Goal: Task Accomplishment & Management: Complete application form

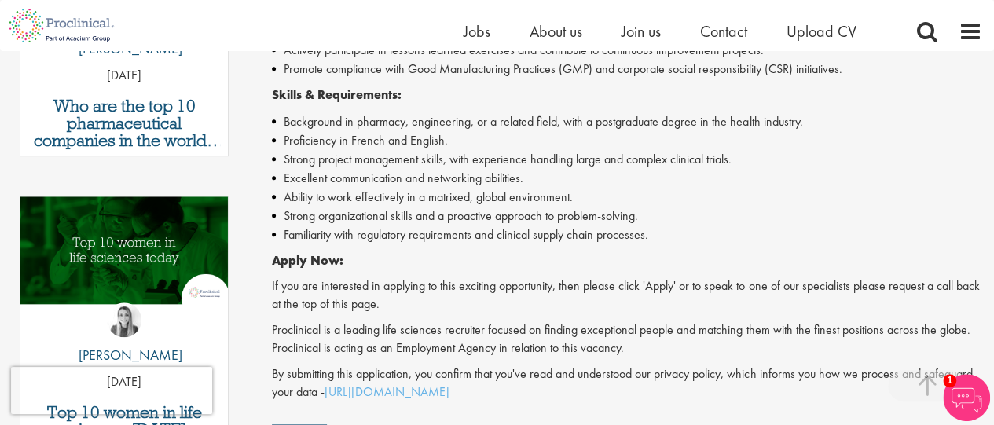
scroll to position [682, 0]
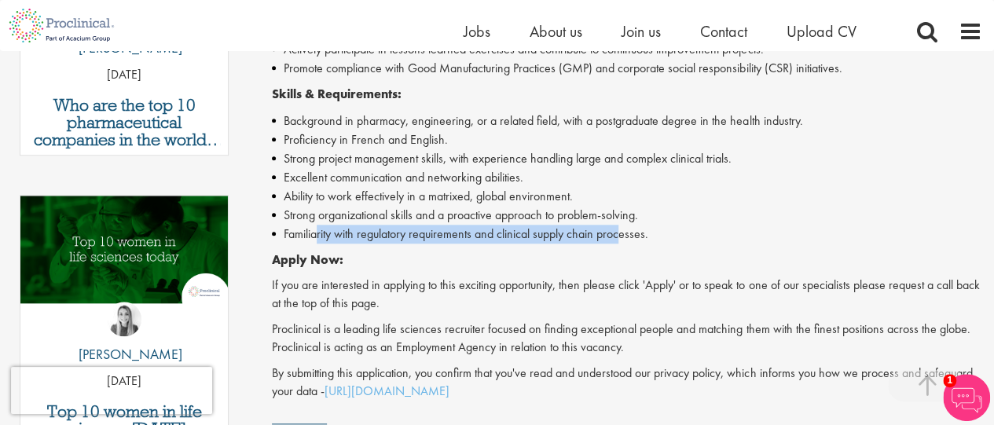
drag, startPoint x: 316, startPoint y: 227, endPoint x: 620, endPoint y: 237, distance: 304.4
click at [620, 237] on li "Familiarity with regulatory requirements and clinical supply chain processes." at bounding box center [627, 234] width 711 height 19
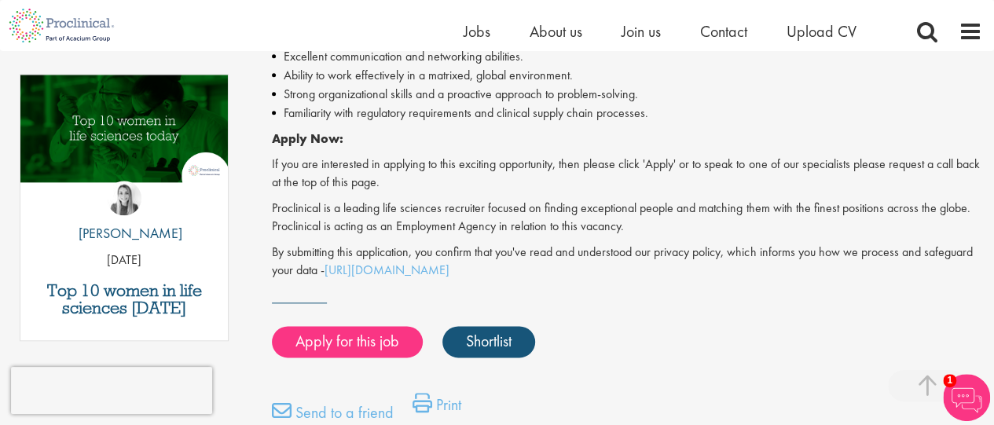
scroll to position [814, 0]
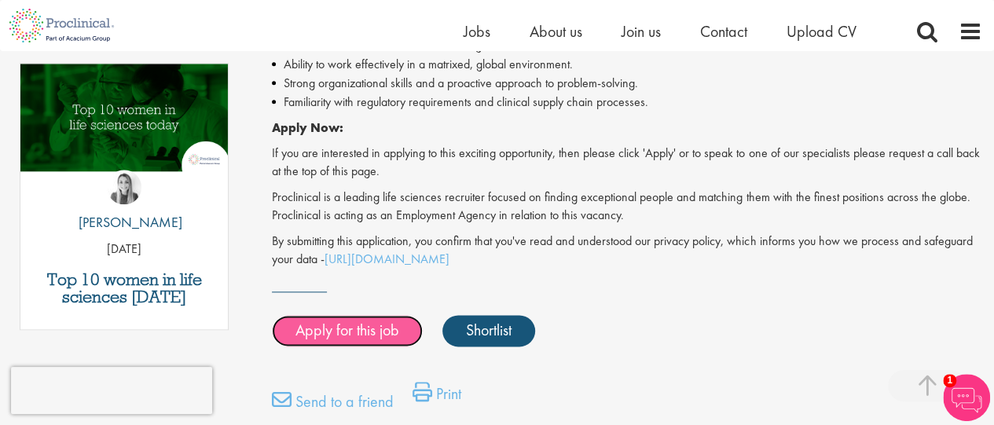
click at [380, 323] on link "Apply for this job" at bounding box center [347, 330] width 151 height 31
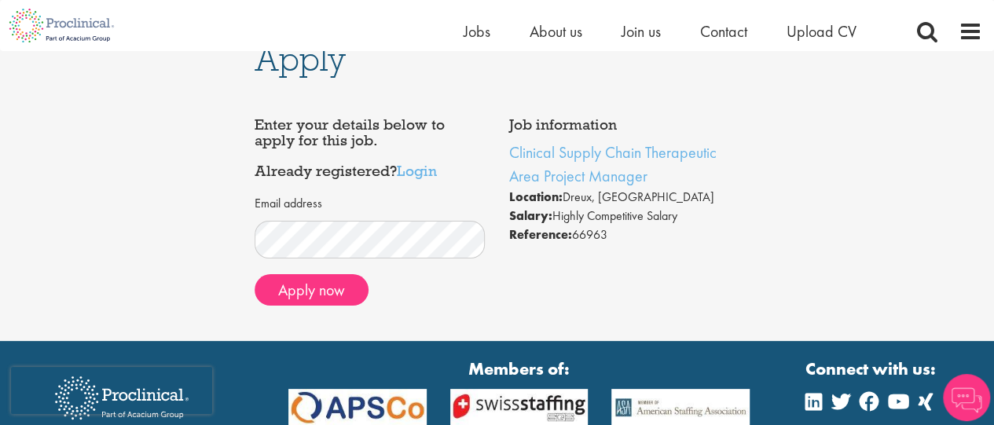
scroll to position [28, 0]
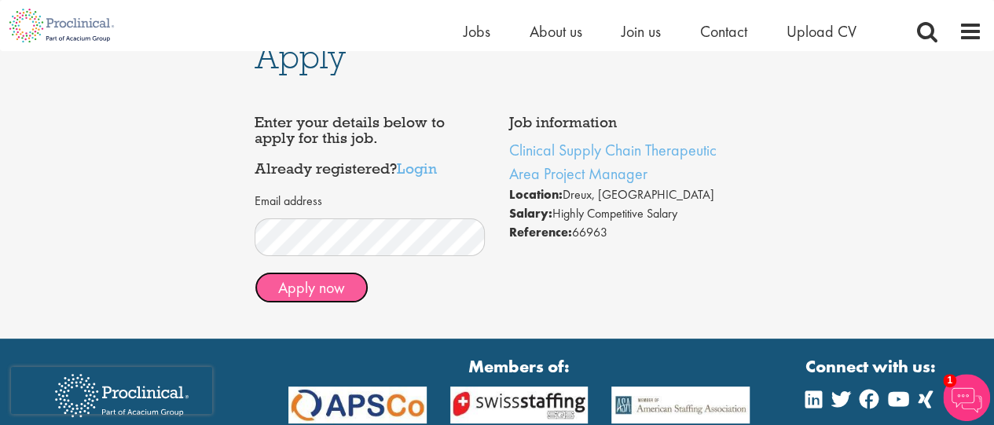
click at [330, 289] on button "Apply now" at bounding box center [312, 287] width 114 height 31
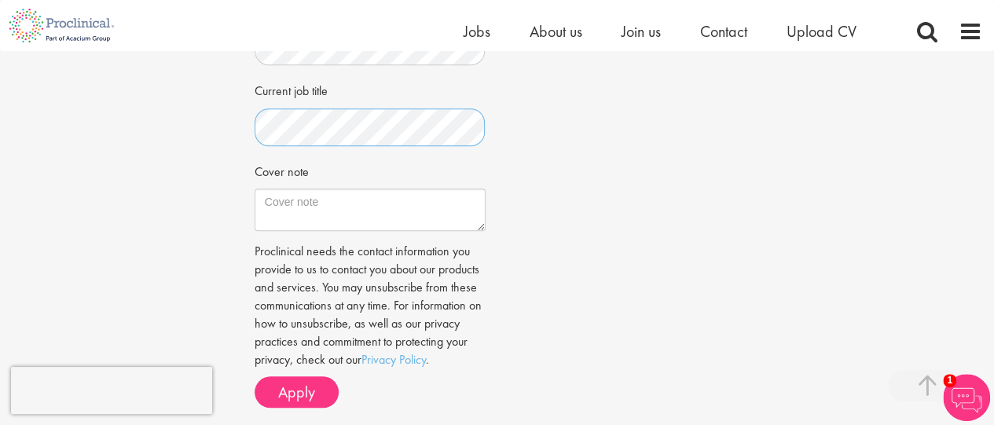
scroll to position [520, 0]
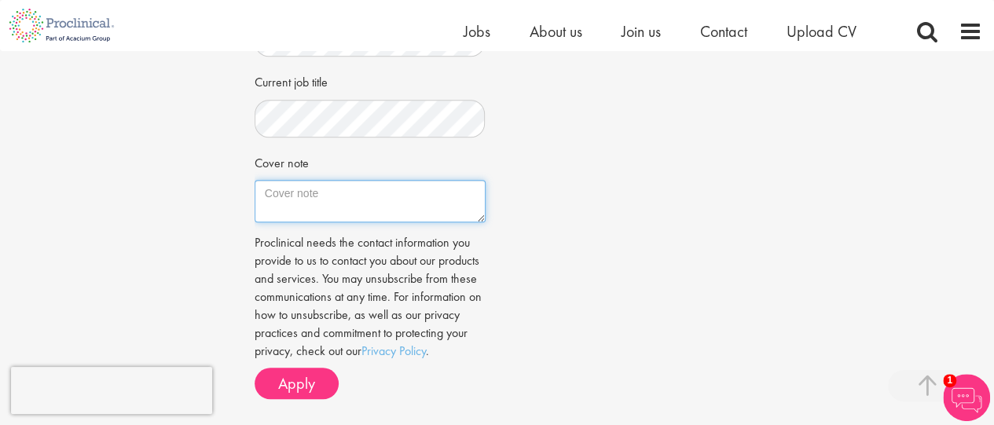
click at [412, 204] on textarea "Cover note" at bounding box center [370, 201] width 231 height 42
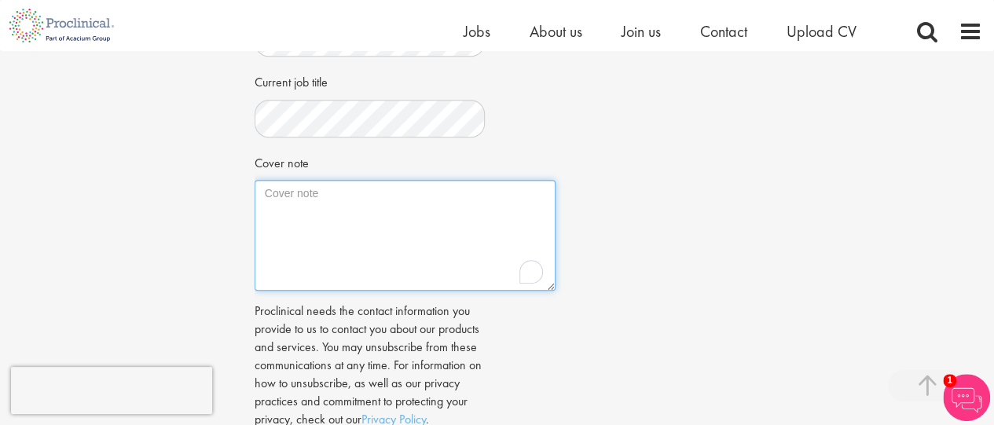
drag, startPoint x: 480, startPoint y: 218, endPoint x: 557, endPoint y: 289, distance: 104.6
click at [556, 289] on textarea "Cover note" at bounding box center [405, 235] width 301 height 111
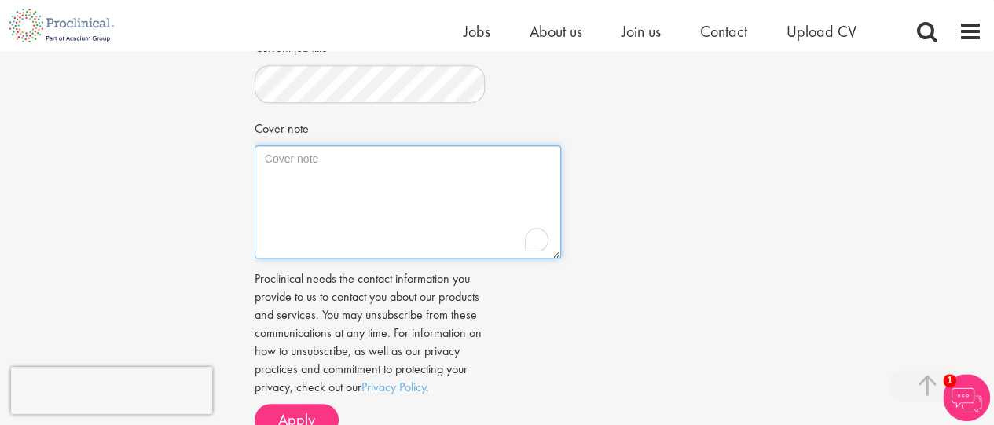
scroll to position [557, 0]
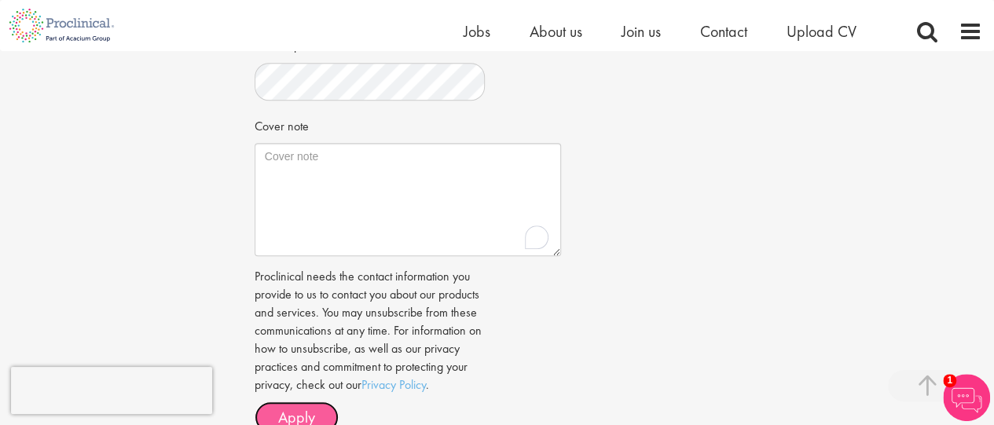
click at [309, 406] on button "Apply" at bounding box center [297, 417] width 84 height 31
